Goal: Find contact information: Find contact information

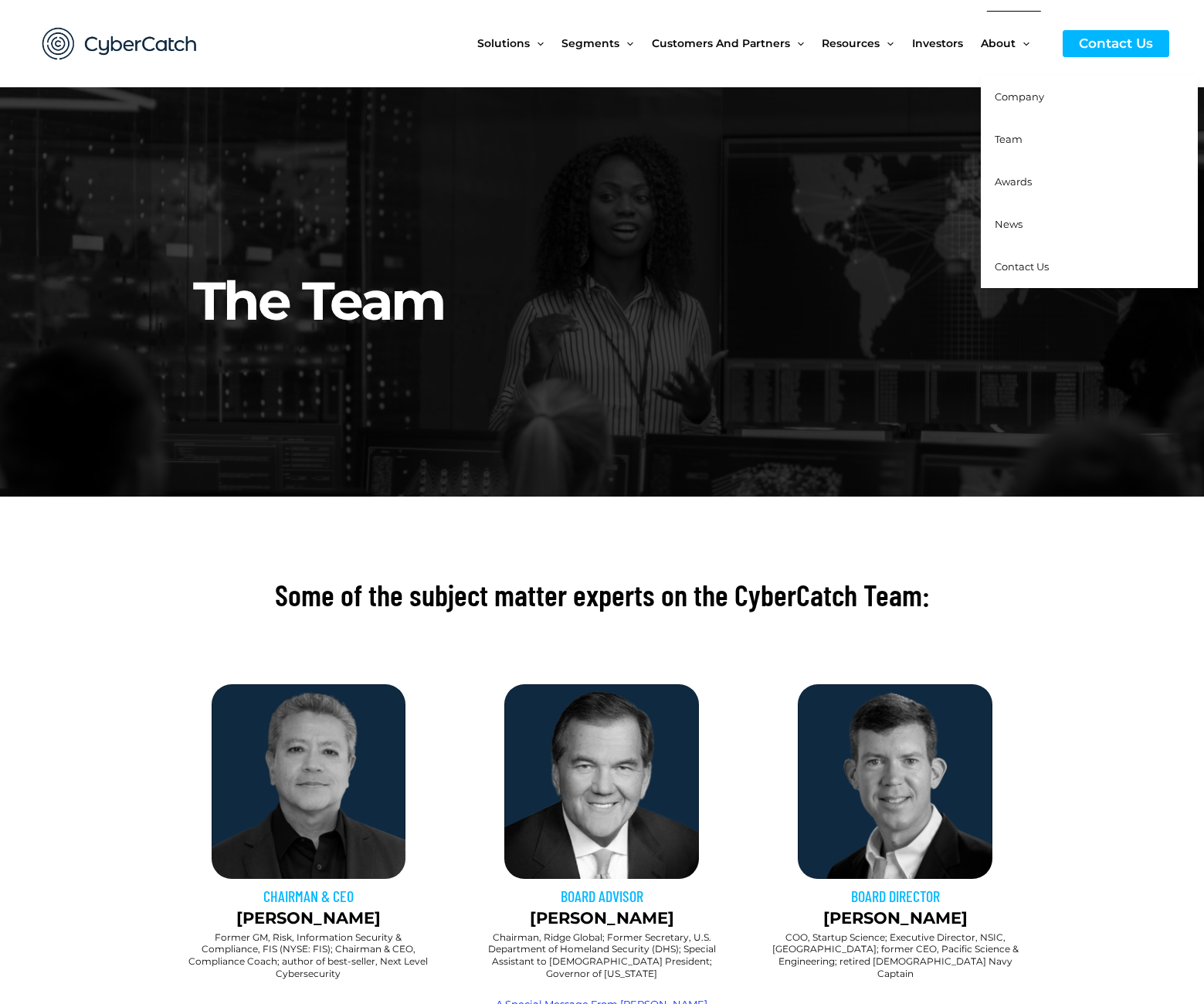
click at [1021, 265] on span "Contact Us" at bounding box center [1022, 266] width 54 height 12
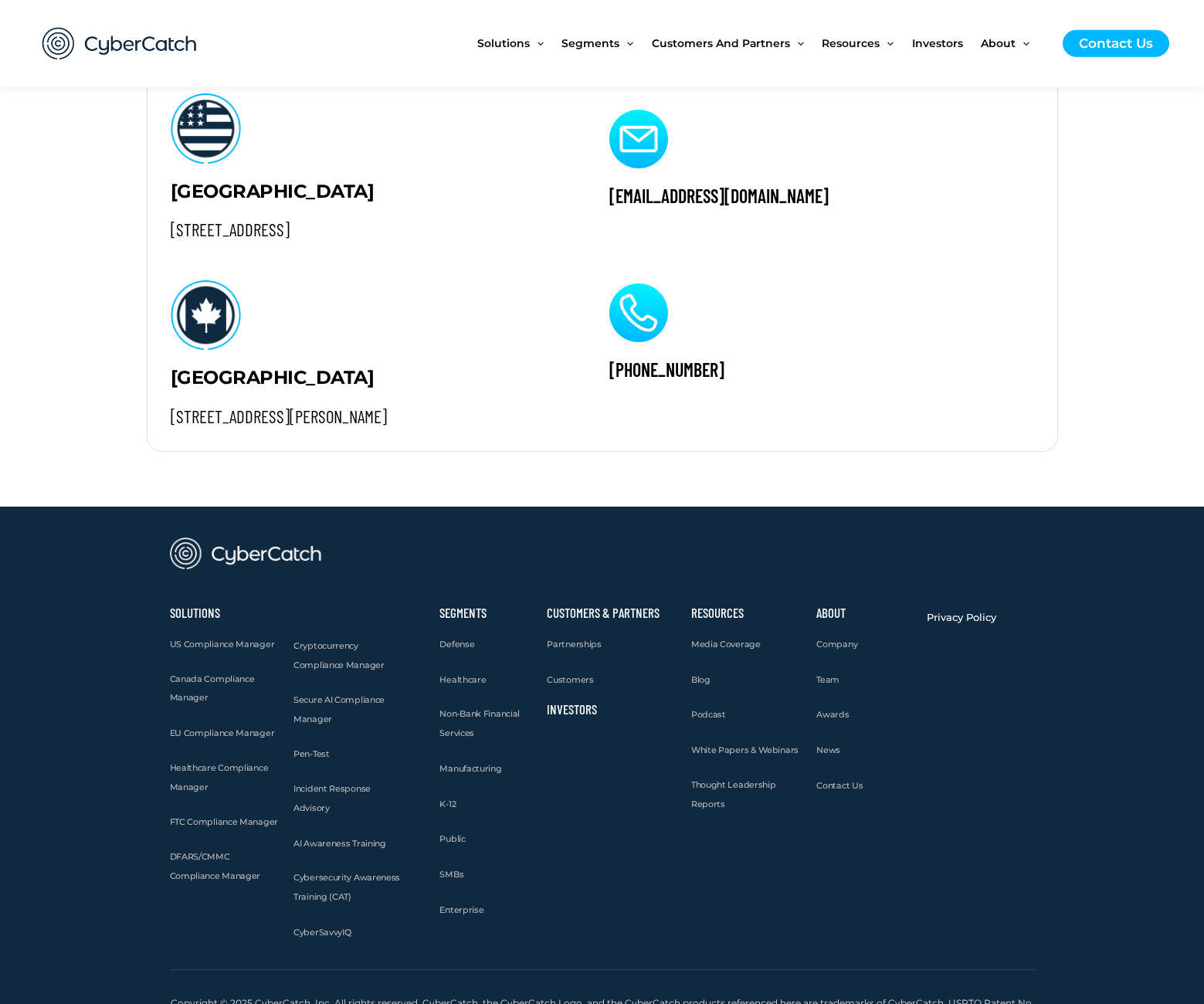
scroll to position [1643, 0]
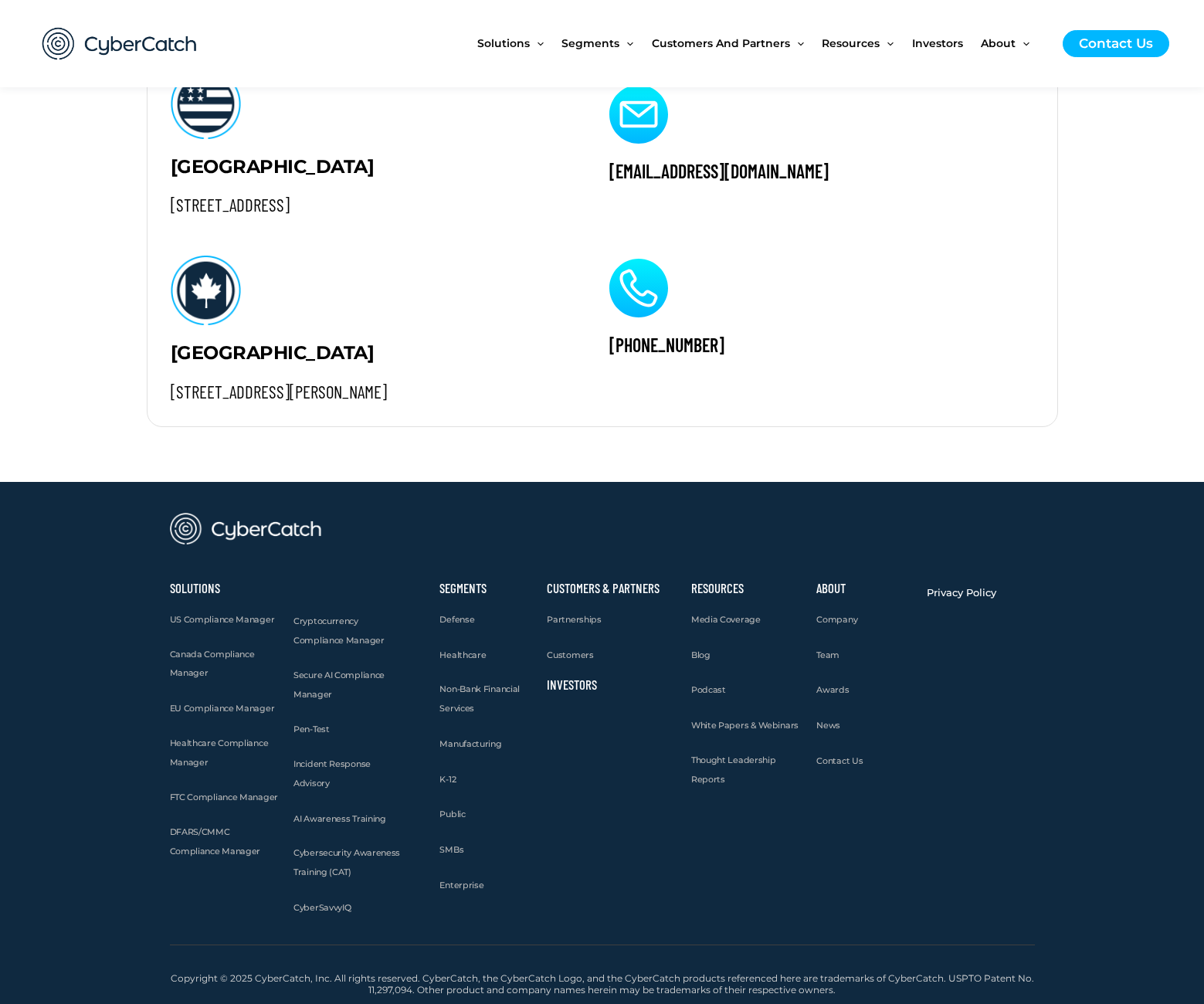
click at [558, 686] on link "Investors" at bounding box center [572, 684] width 51 height 15
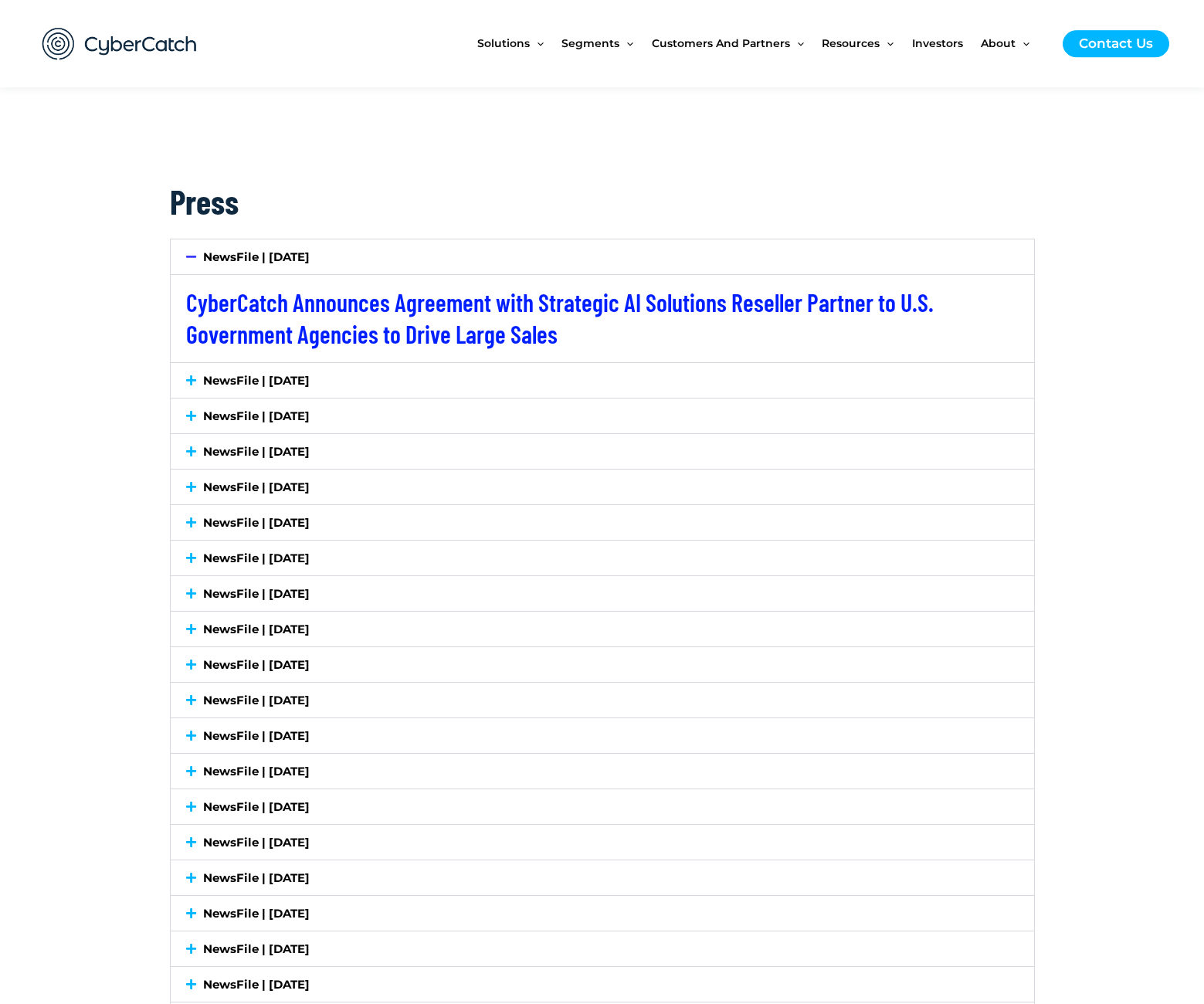
scroll to position [3021, 0]
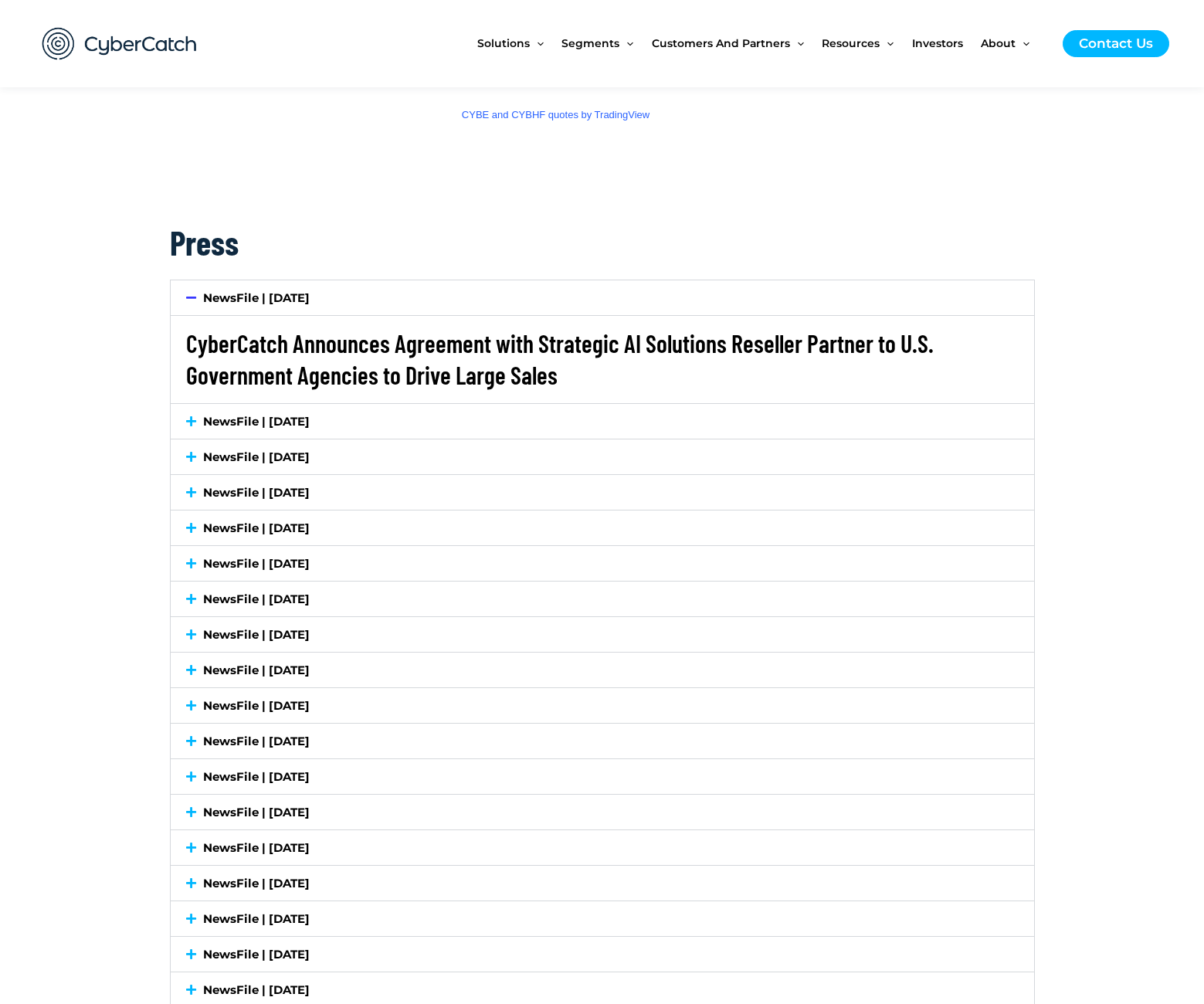
click at [324, 342] on link "CyberCatch Announces Agreement with Strategic AI Solutions Reseller Partner to …" at bounding box center [560, 360] width 748 height 62
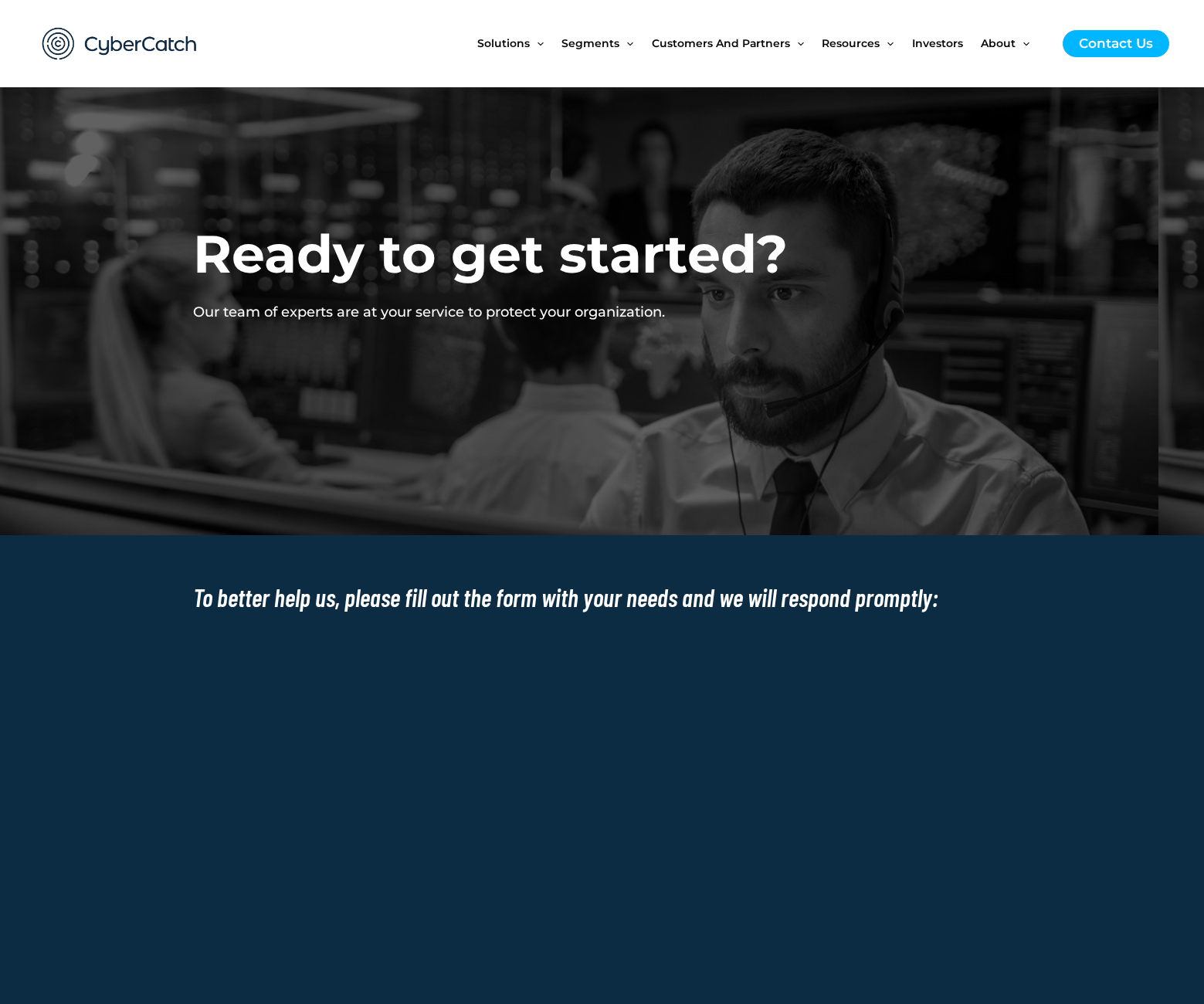
scroll to position [1643, 0]
